Goal: Information Seeking & Learning: Find contact information

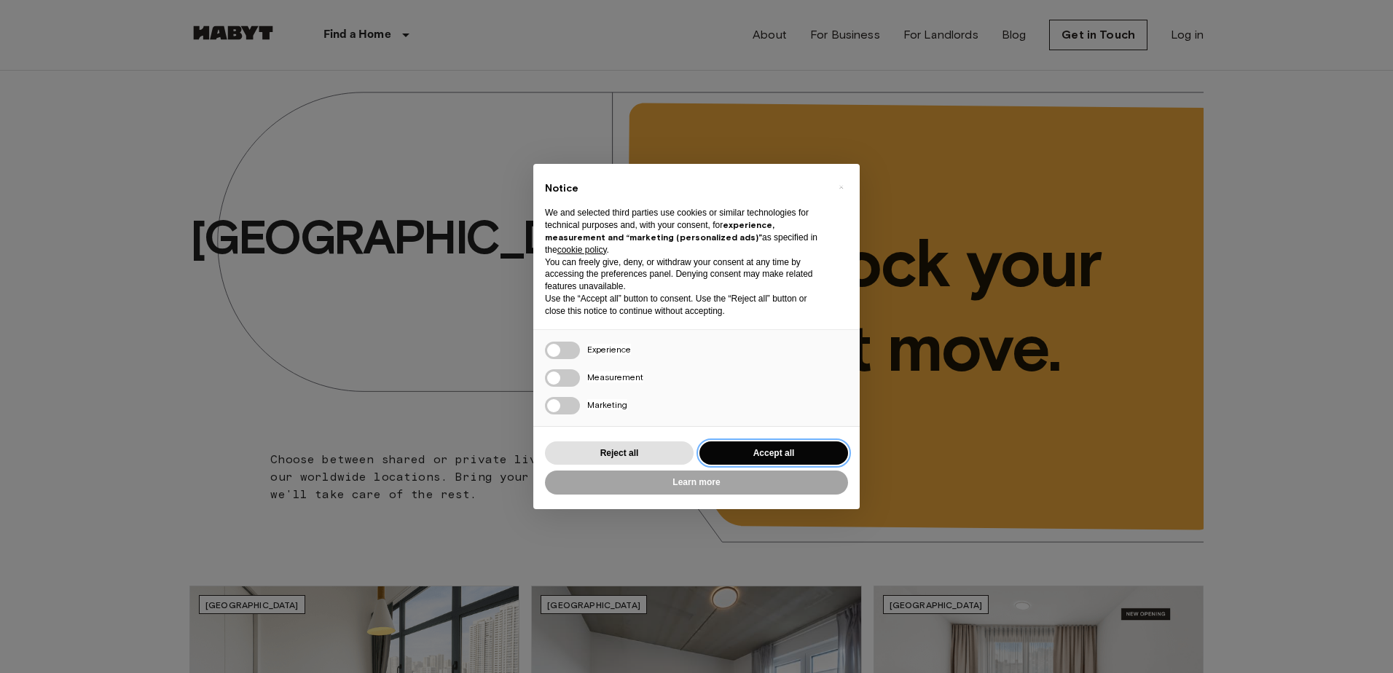
click at [752, 443] on button "Accept all" at bounding box center [774, 454] width 149 height 24
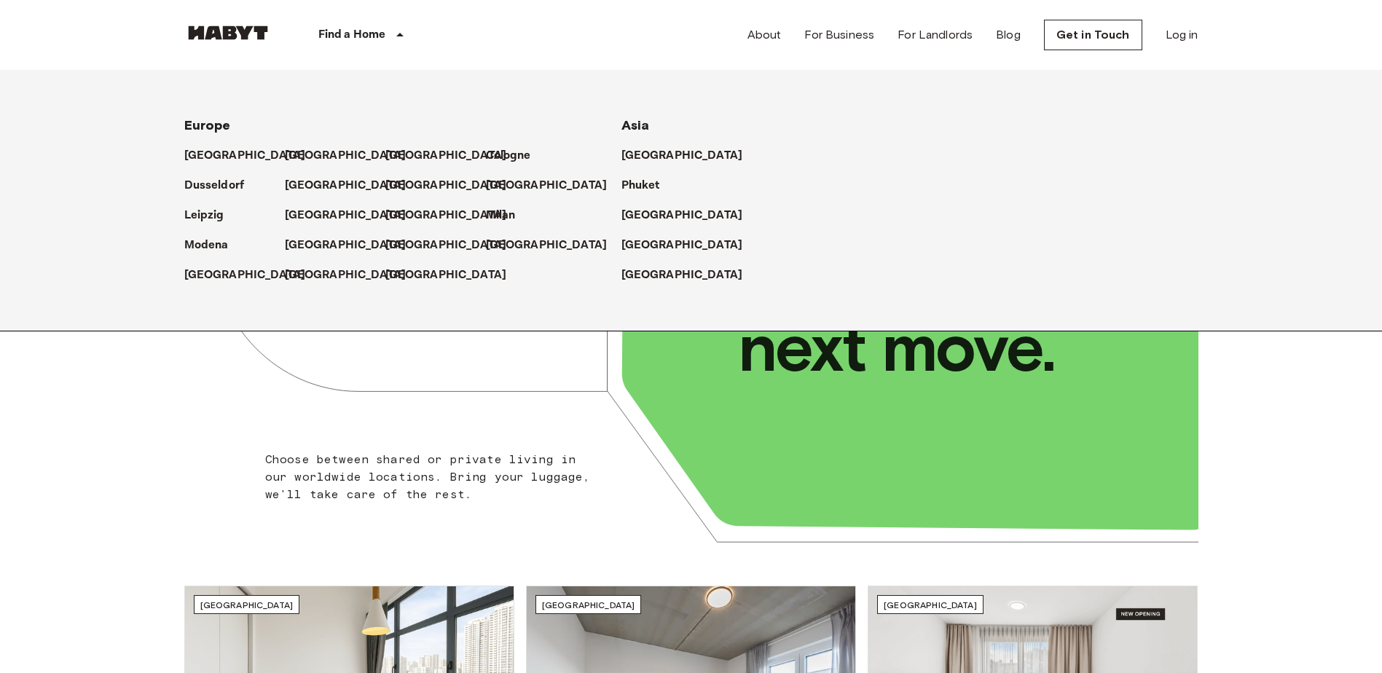
click at [359, 39] on p "Find a Home" at bounding box center [352, 34] width 68 height 17
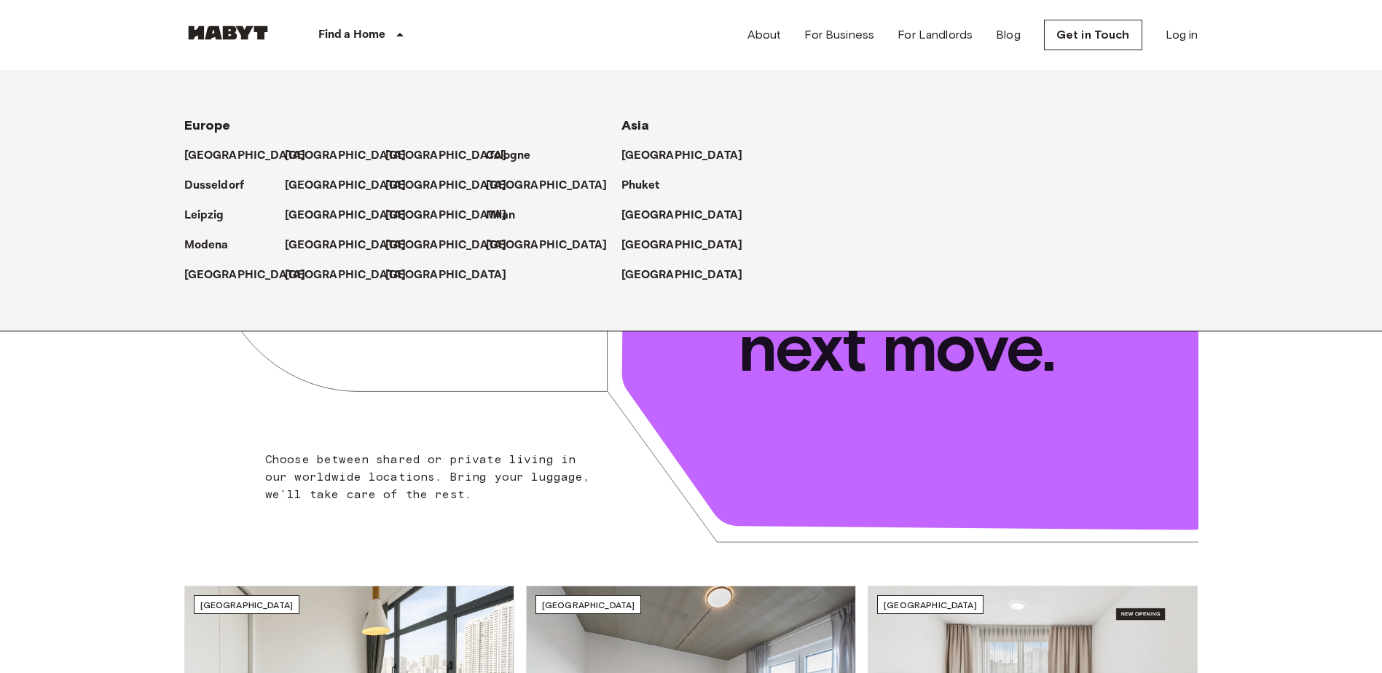
click at [205, 362] on div "Modena" at bounding box center [437, 238] width 507 height 334
drag, startPoint x: 361, startPoint y: 418, endPoint x: 367, endPoint y: 422, distance: 7.5
click at [367, 422] on icon at bounding box center [691, 317] width 1014 height 493
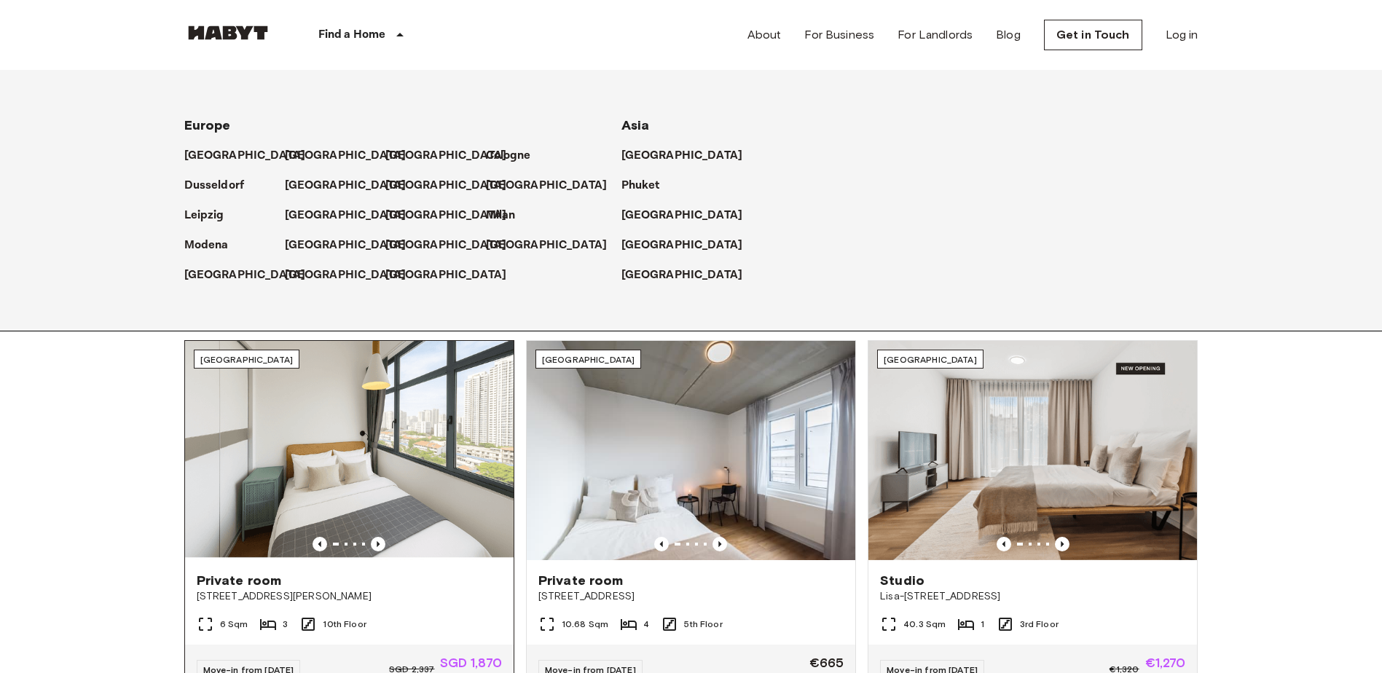
scroll to position [437, 0]
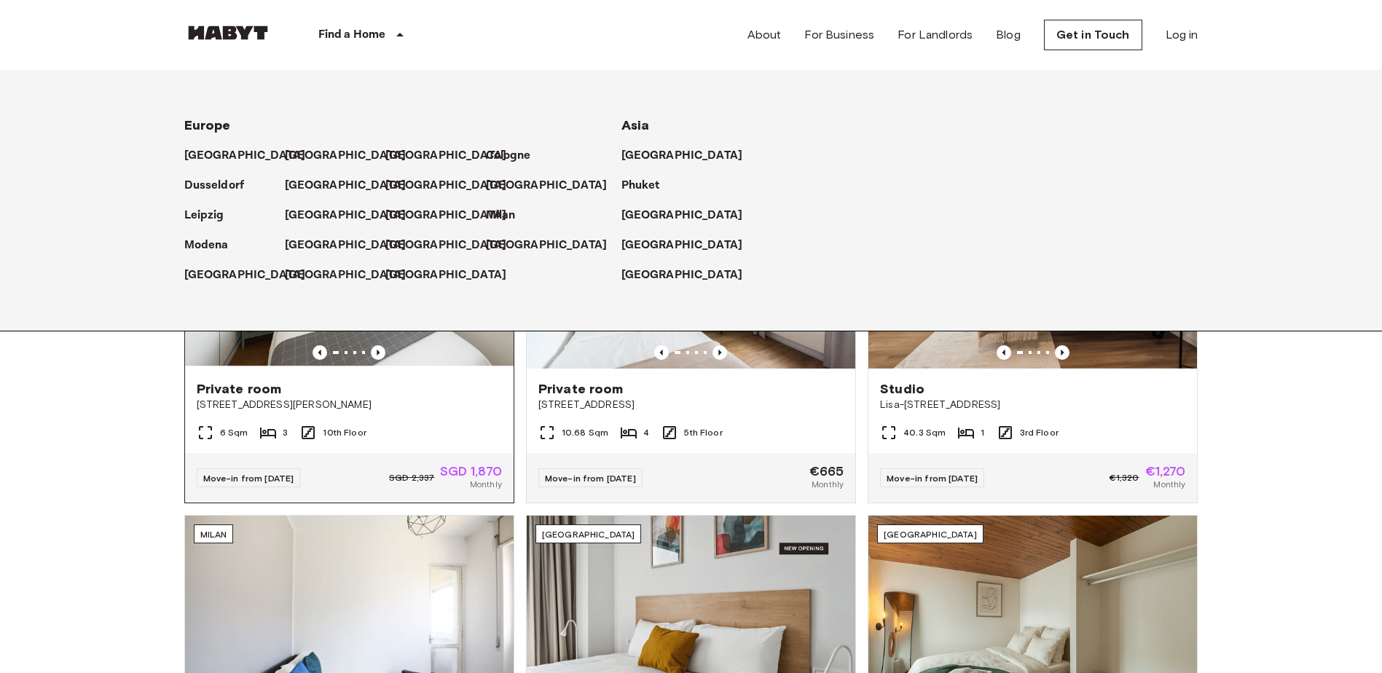
click at [395, 409] on span "[STREET_ADDRESS][PERSON_NAME]" at bounding box center [349, 405] width 305 height 15
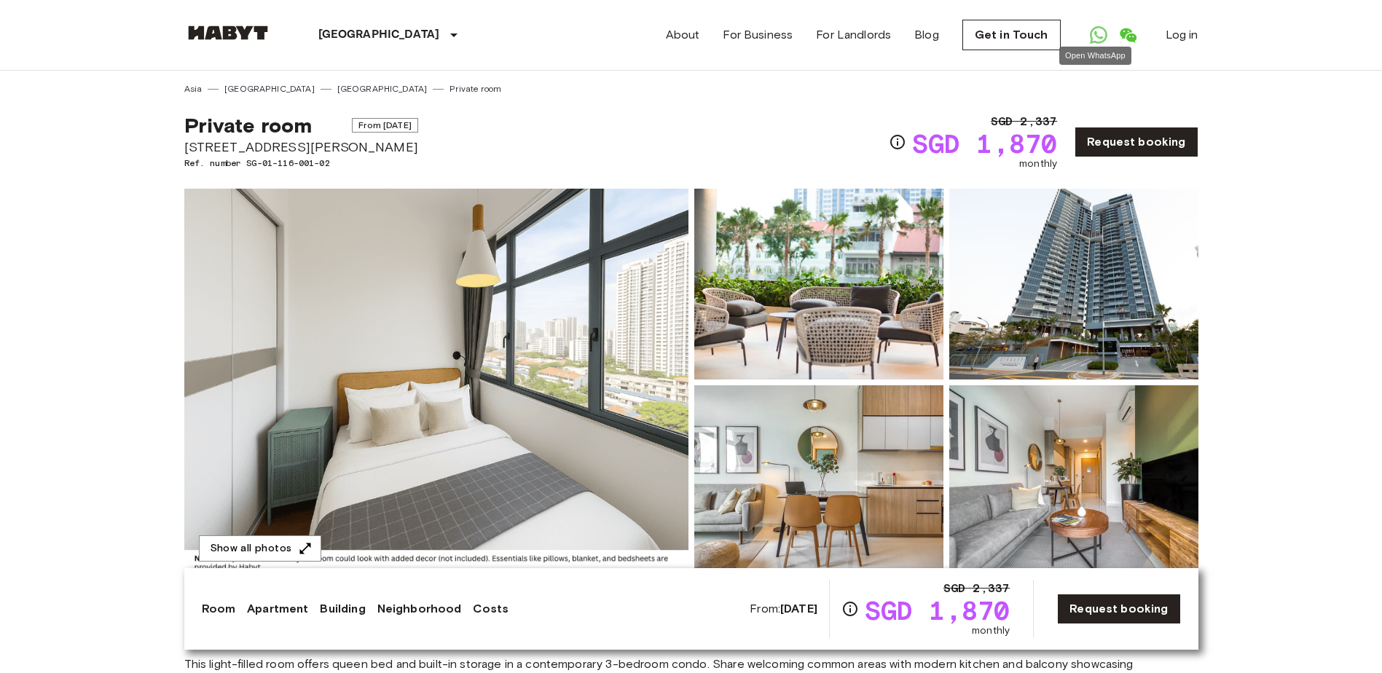
click at [1095, 38] on icon "Open WhatsApp" at bounding box center [1098, 34] width 17 height 17
click at [710, 38] on div "About For Business For Landlords Blog Get in Touch Log in" at bounding box center [932, 35] width 533 height 70
click at [672, 21] on div "Singapore Europe Amsterdam Berlin Brussels Cologne Dusseldorf Frankfurt Graz Ha…" at bounding box center [691, 35] width 1014 height 70
click at [683, 28] on link "About" at bounding box center [683, 34] width 34 height 17
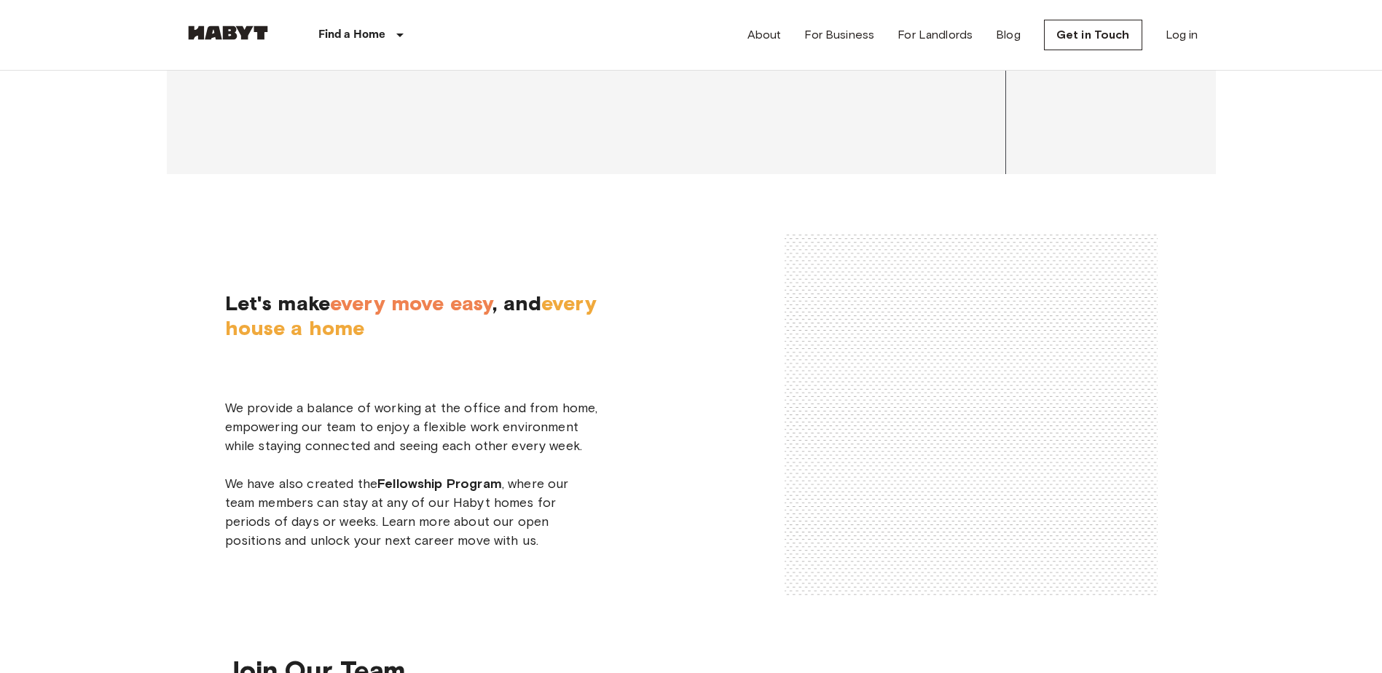
scroll to position [2259, 0]
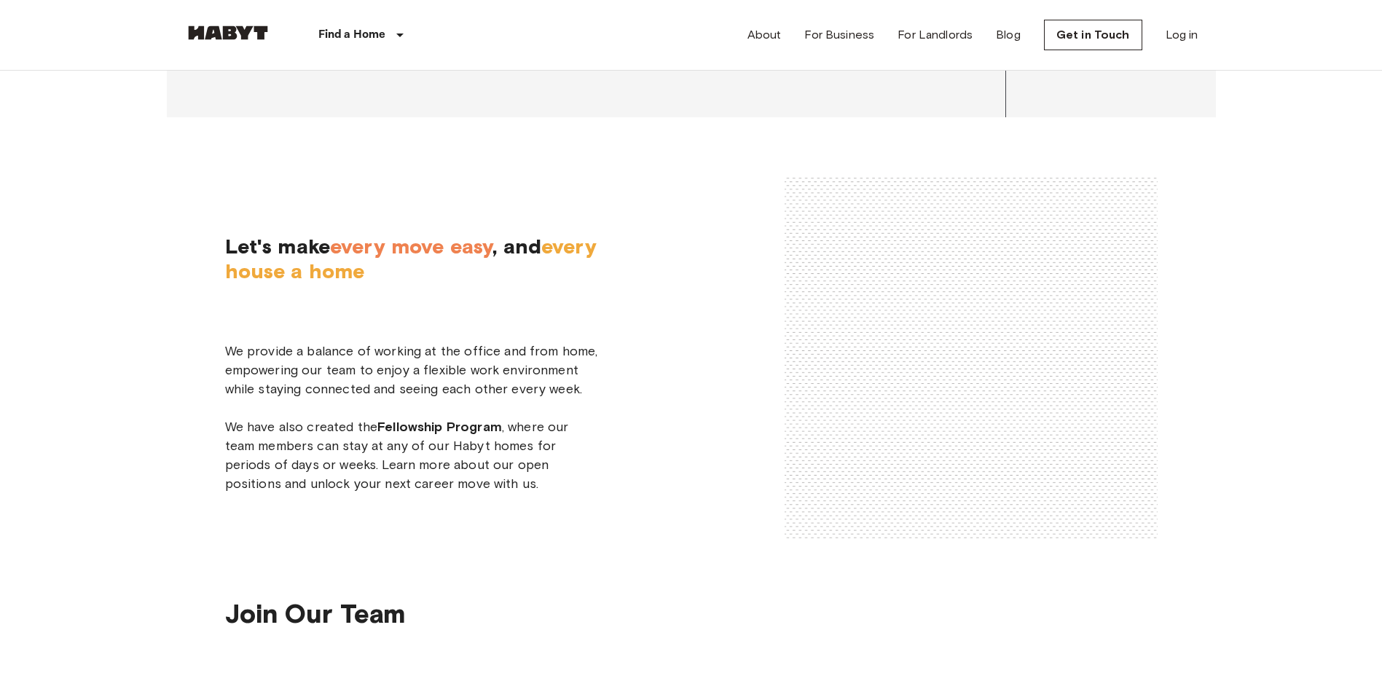
drag, startPoint x: 222, startPoint y: 252, endPoint x: 342, endPoint y: 251, distance: 120.2
drag, startPoint x: 342, startPoint y: 251, endPoint x: 313, endPoint y: 257, distance: 29.0
copy span "LUCA BOVONE"
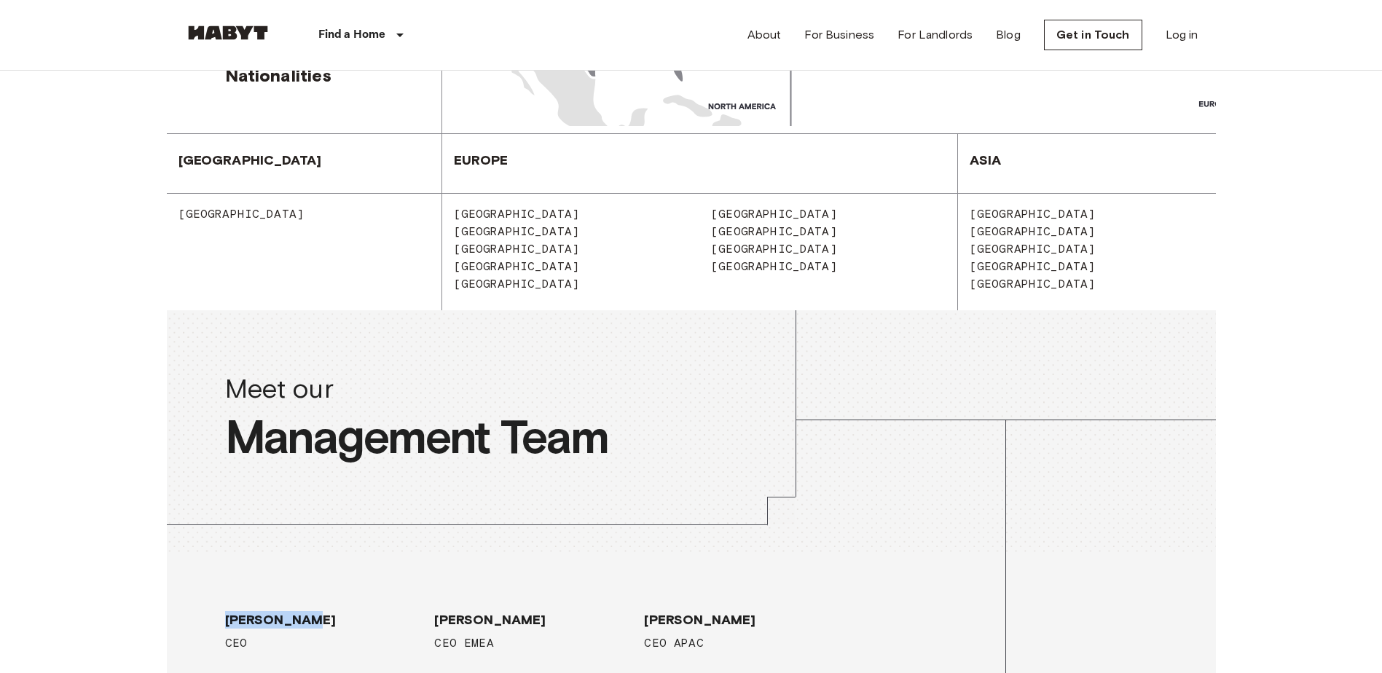
scroll to position [1166, 0]
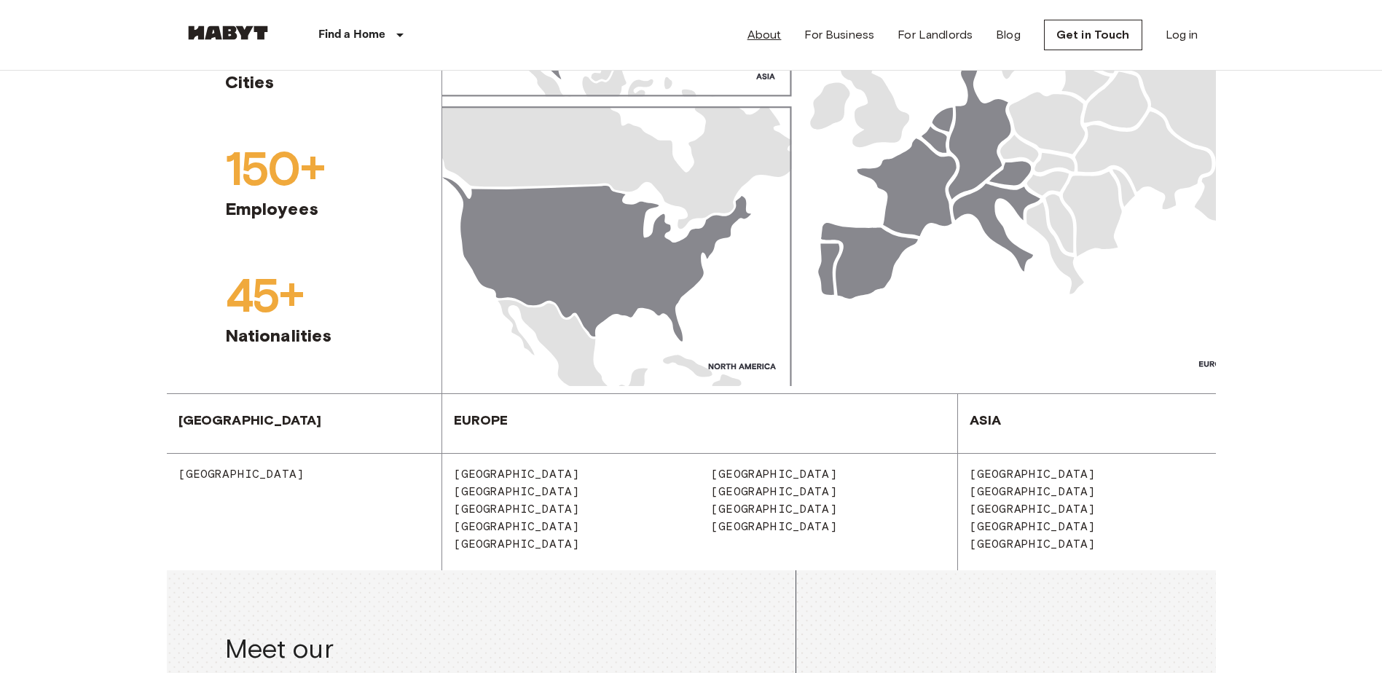
click at [780, 28] on link "About" at bounding box center [765, 34] width 34 height 17
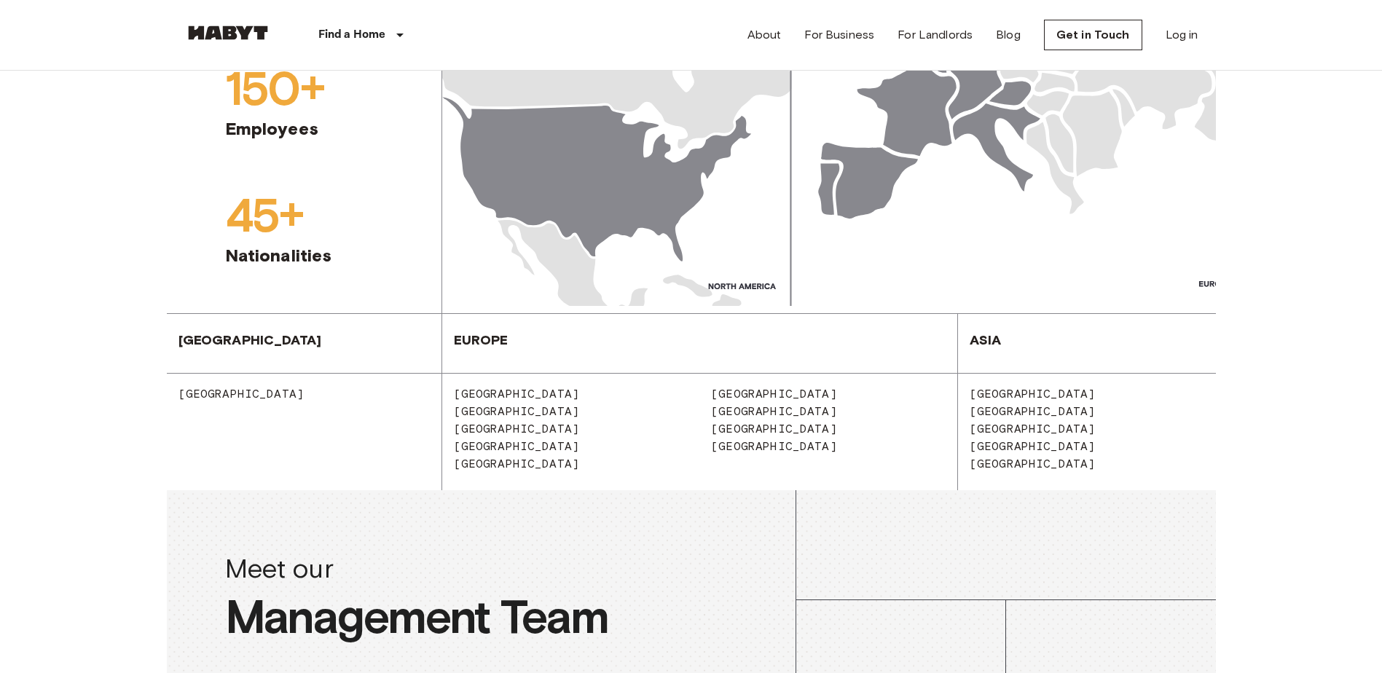
scroll to position [1384, 0]
